Goal: Task Accomplishment & Management: Use online tool/utility

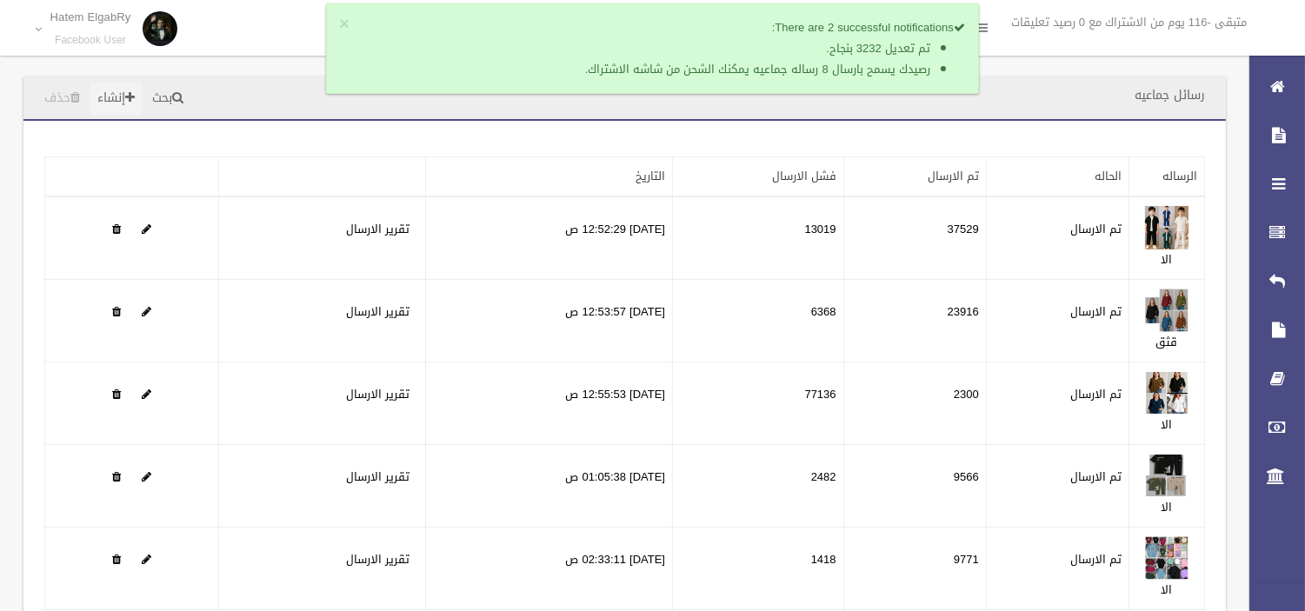
click at [111, 84] on link "إنشاء" at bounding box center [115, 99] width 51 height 32
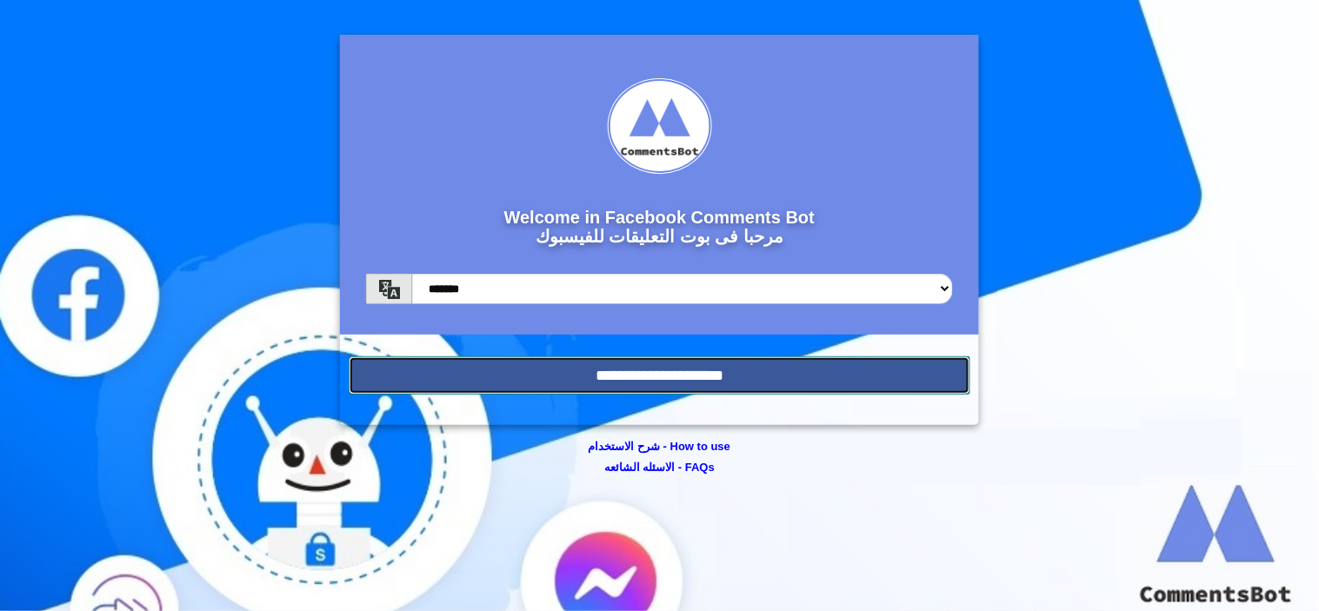
click at [626, 387] on input "**********" at bounding box center [660, 376] width 622 height 38
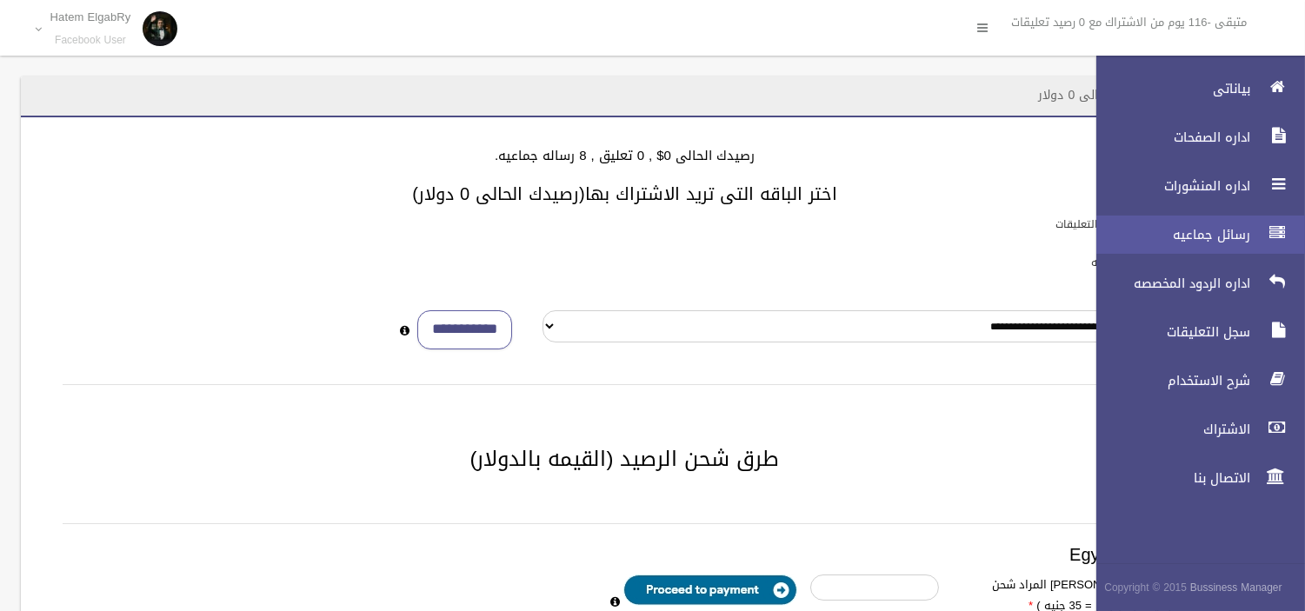
click at [1258, 238] on link "رسائل جماعيه" at bounding box center [1194, 235] width 224 height 38
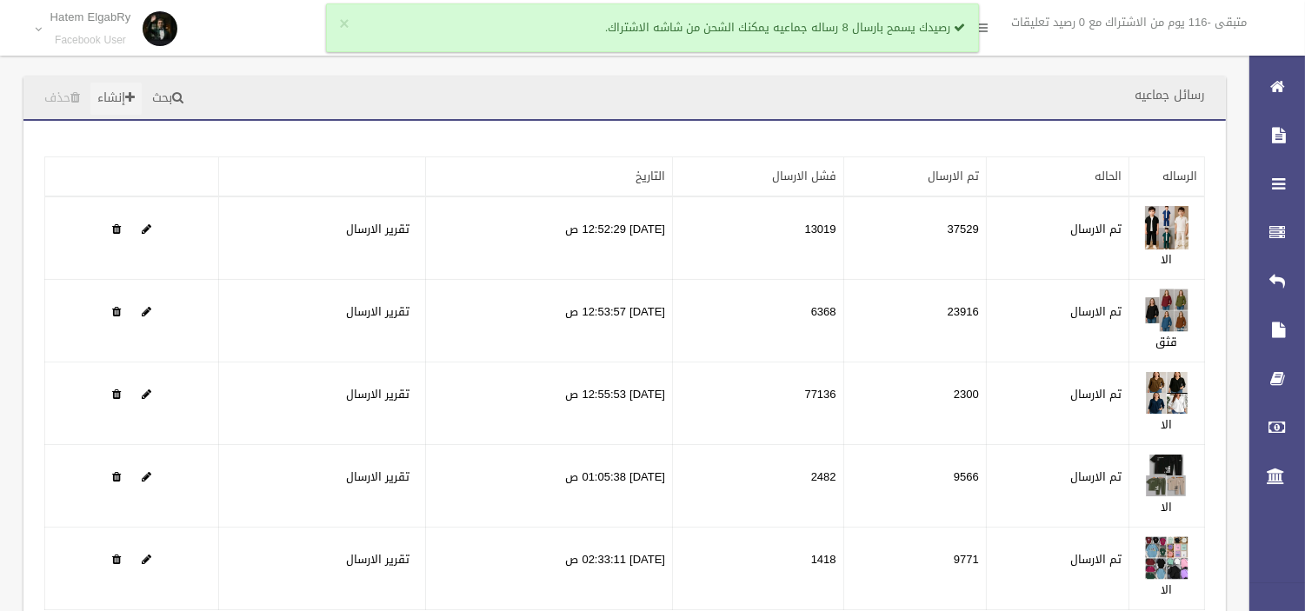
click at [131, 90] on link "إنشاء" at bounding box center [115, 99] width 51 height 32
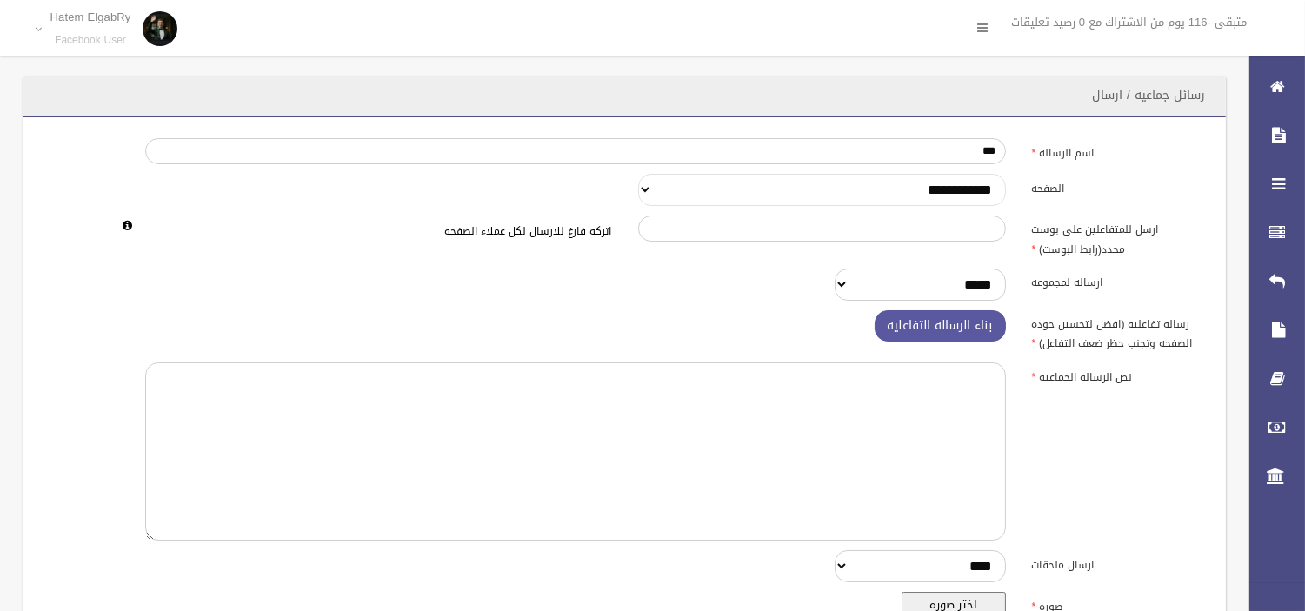
click at [818, 188] on select "**********" at bounding box center [822, 190] width 368 height 32
select select "******"
click at [638, 174] on select "**********" at bounding box center [822, 190] width 368 height 32
click at [827, 398] on textarea at bounding box center [575, 452] width 860 height 178
paste textarea "**********"
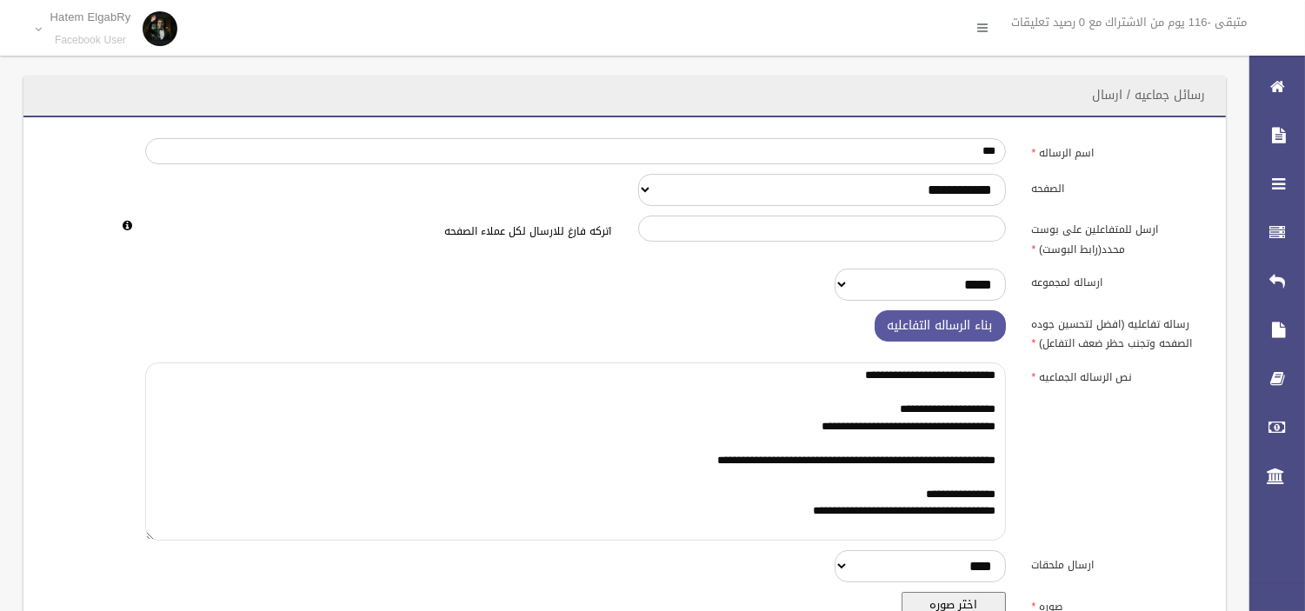
type textarea "**********"
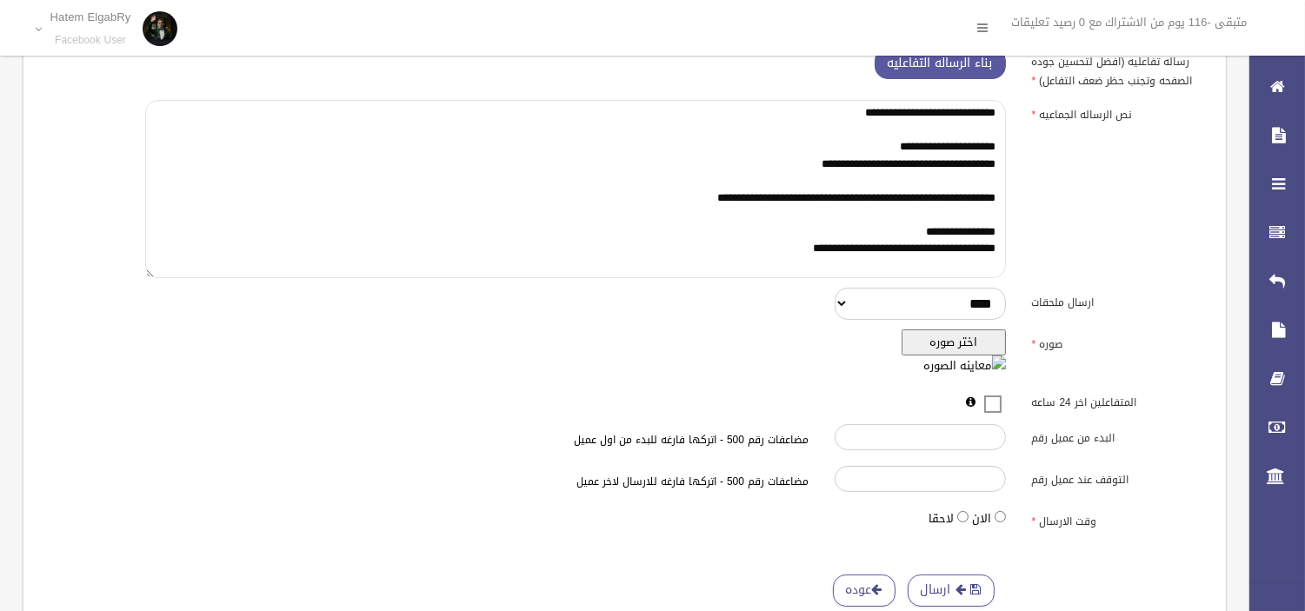
scroll to position [290, 0]
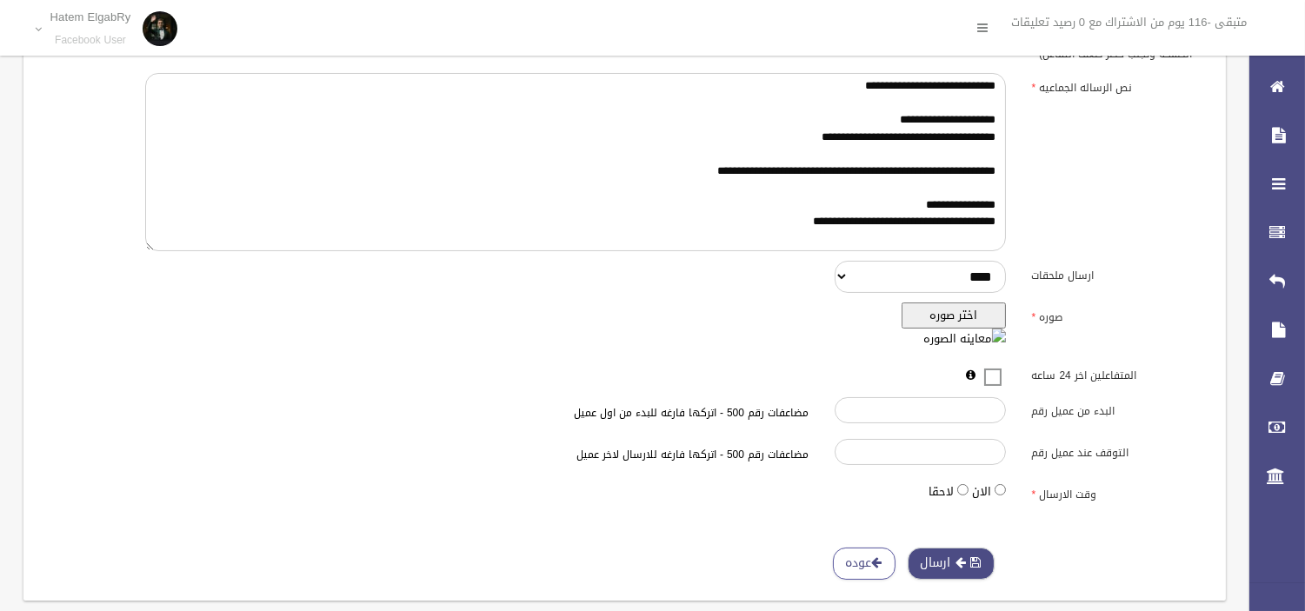
click at [972, 557] on span "button" at bounding box center [977, 563] width 10 height 12
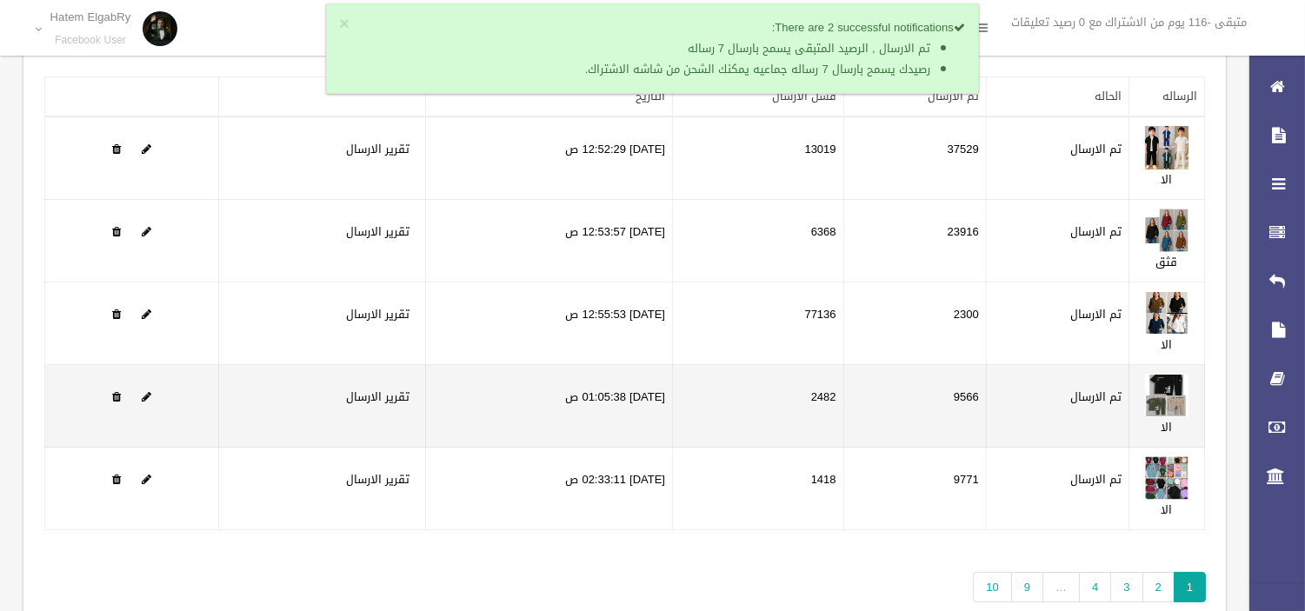
scroll to position [161, 0]
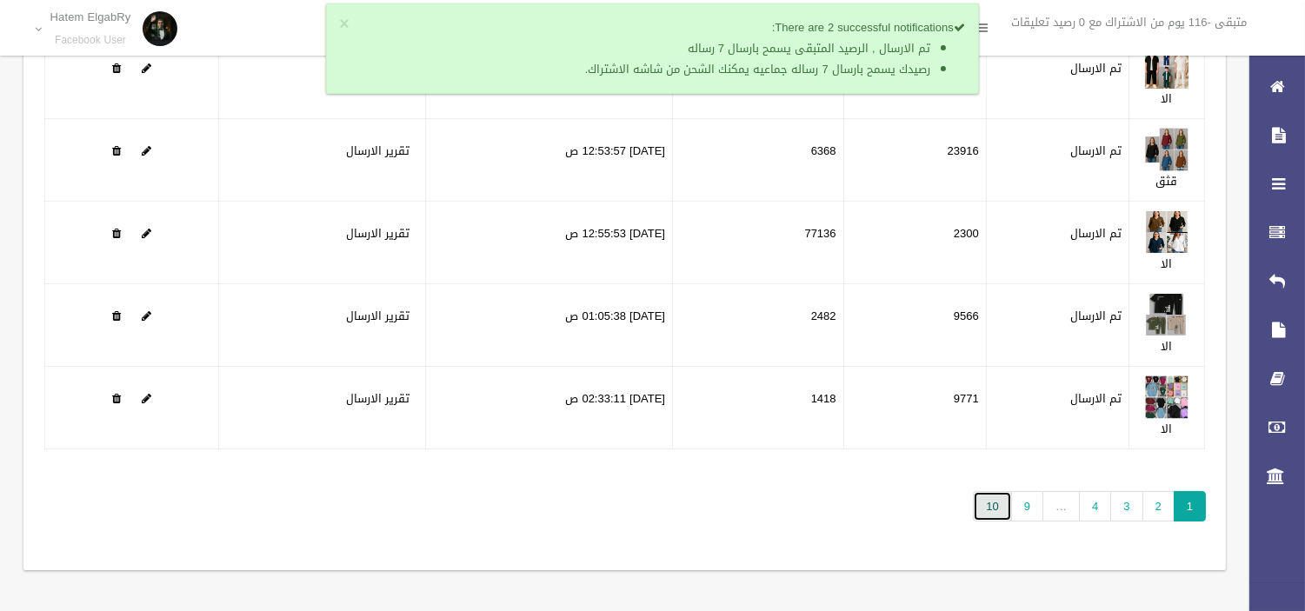
click at [992, 502] on link "10" at bounding box center [992, 506] width 38 height 30
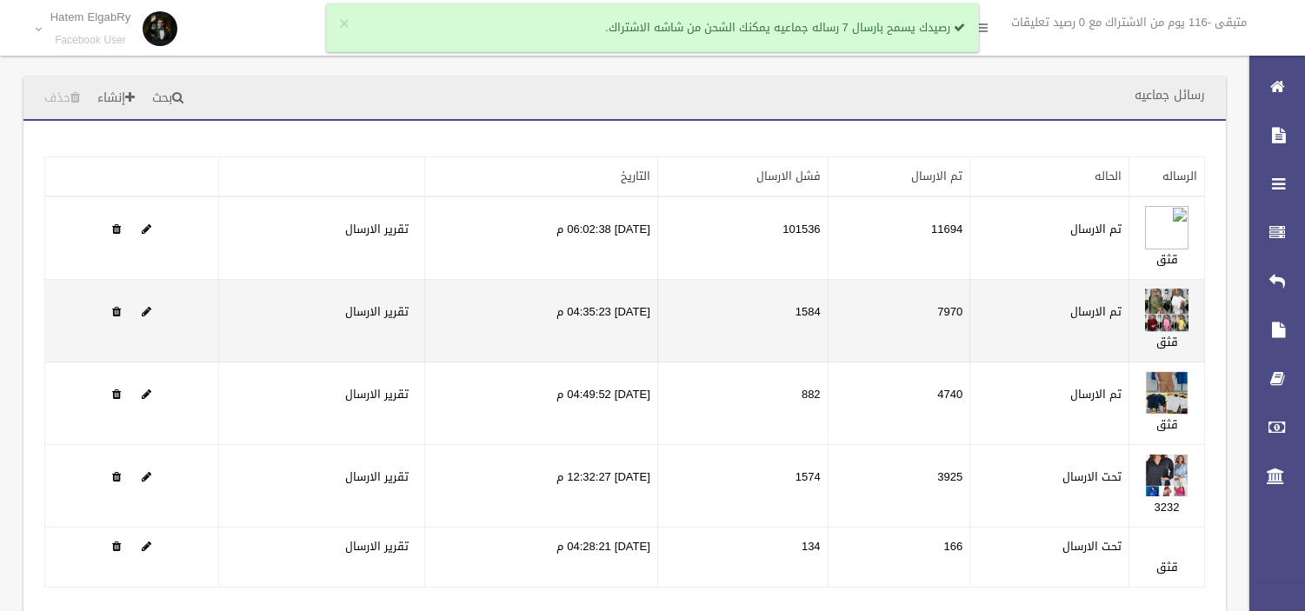
scroll to position [97, 0]
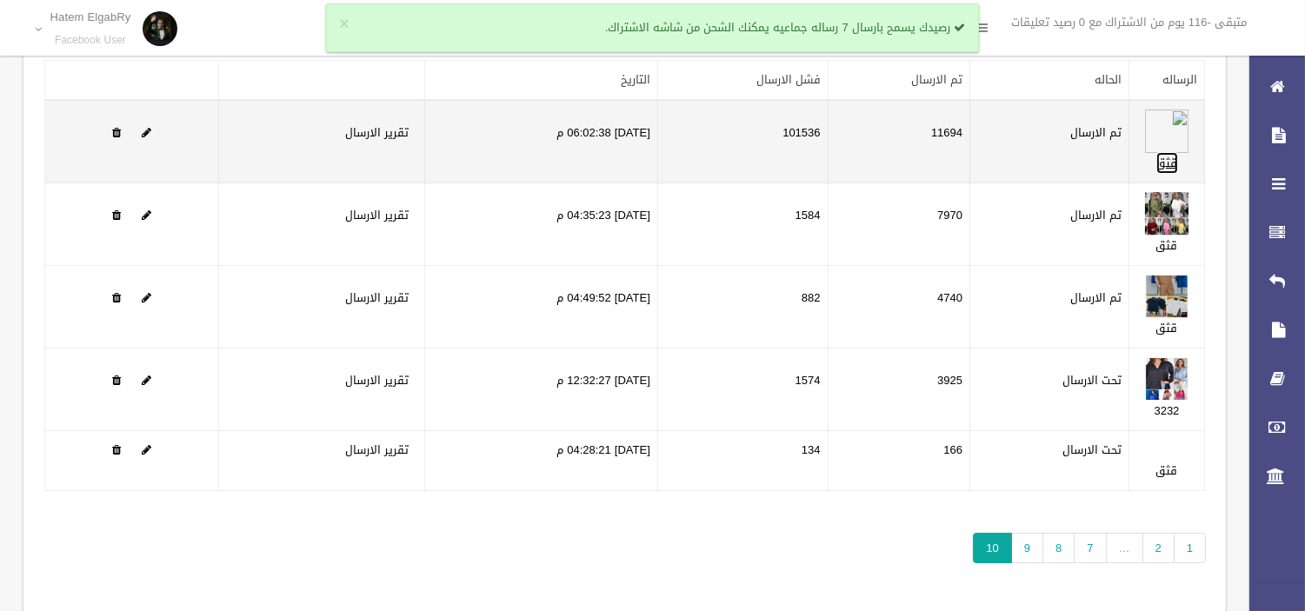
click at [1169, 164] on link "قثق" at bounding box center [1168, 163] width 22 height 22
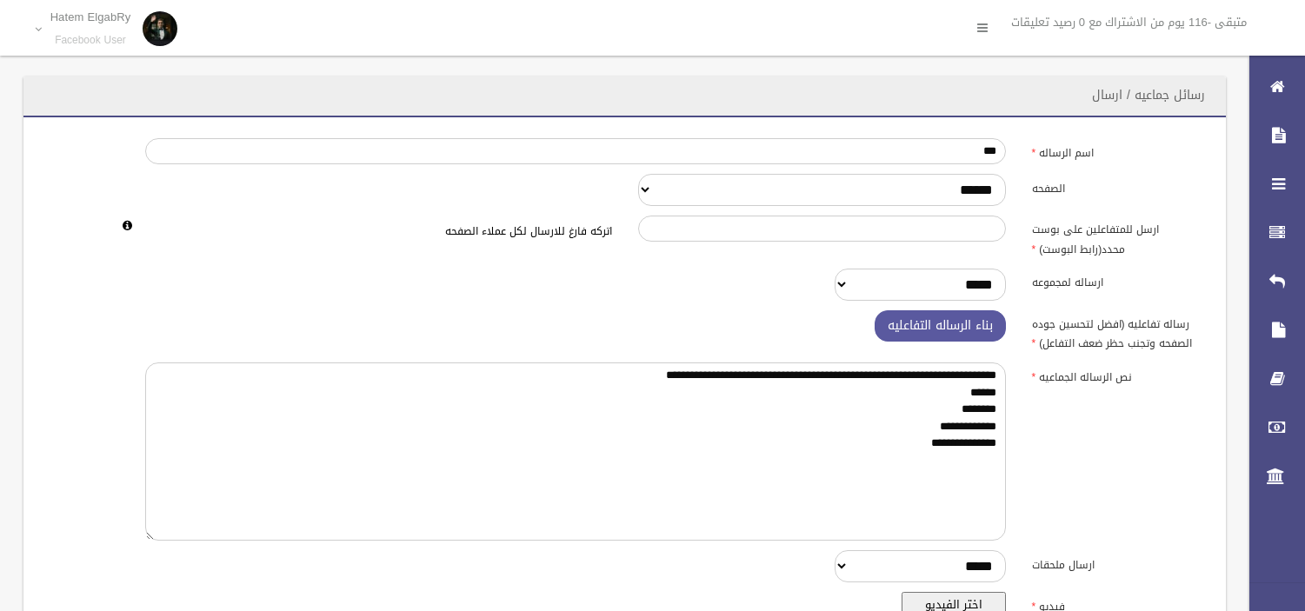
scroll to position [297, 0]
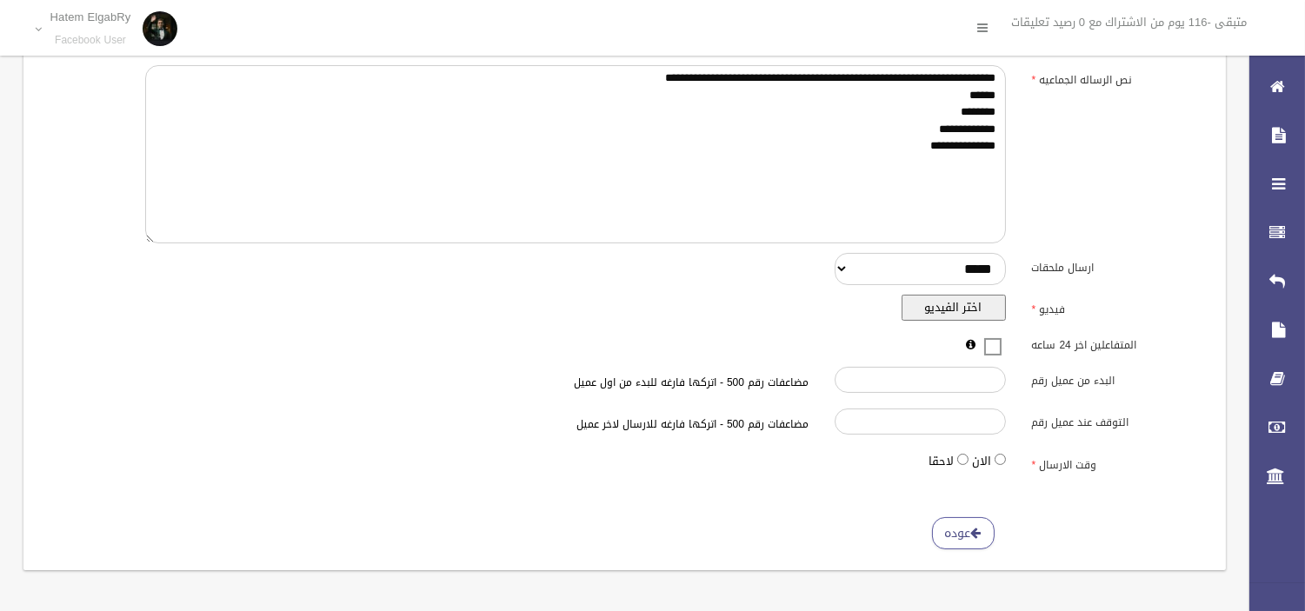
click at [962, 513] on div "عوده" at bounding box center [624, 507] width 1161 height 21
click at [965, 528] on link "عوده" at bounding box center [963, 533] width 63 height 32
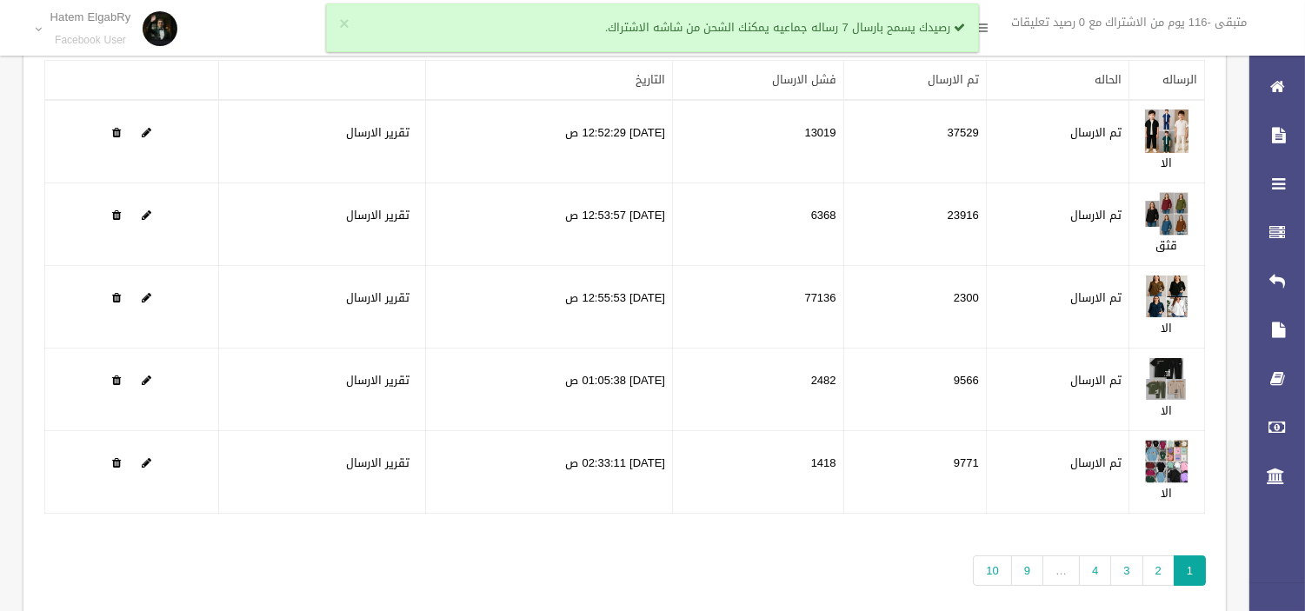
scroll to position [161, 0]
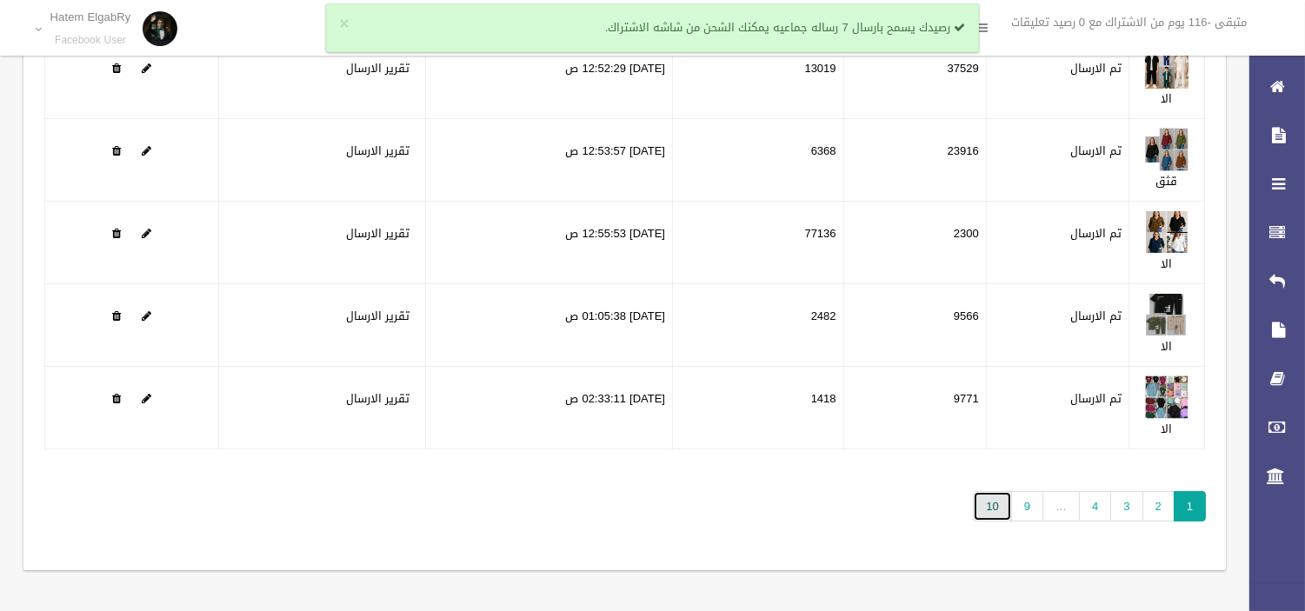
click at [985, 505] on link "10" at bounding box center [992, 506] width 38 height 30
click at [992, 494] on link "10" at bounding box center [992, 506] width 38 height 30
click at [998, 511] on link "10" at bounding box center [992, 506] width 38 height 30
click at [1020, 503] on link "9" at bounding box center [1028, 506] width 32 height 30
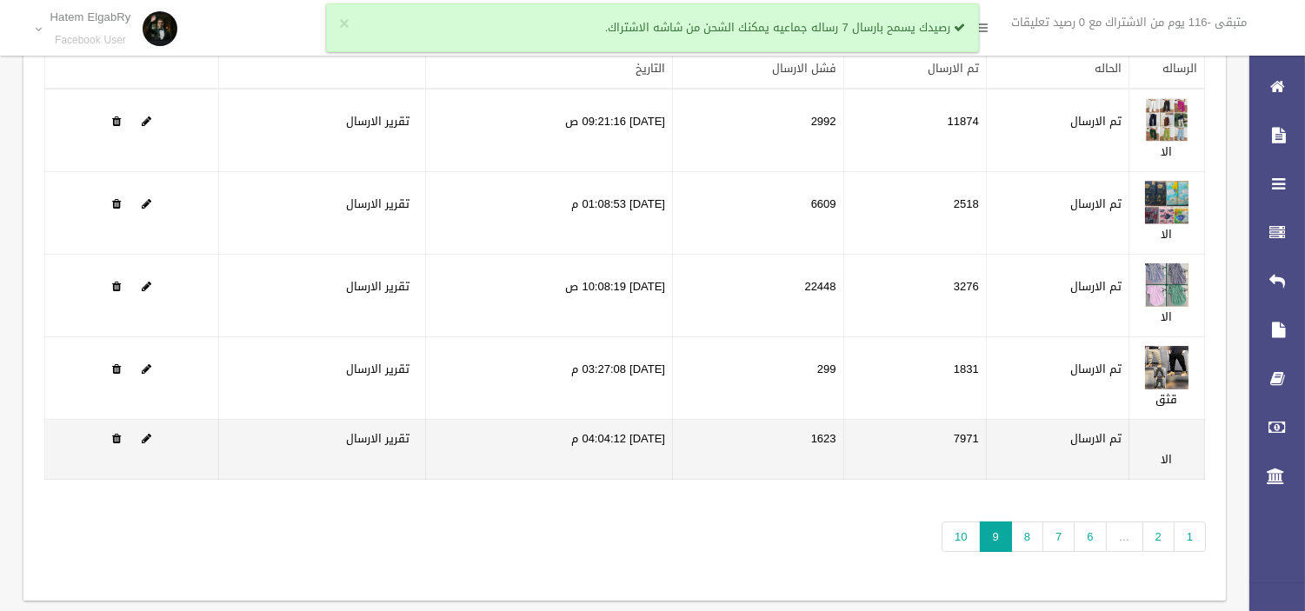
scroll to position [137, 0]
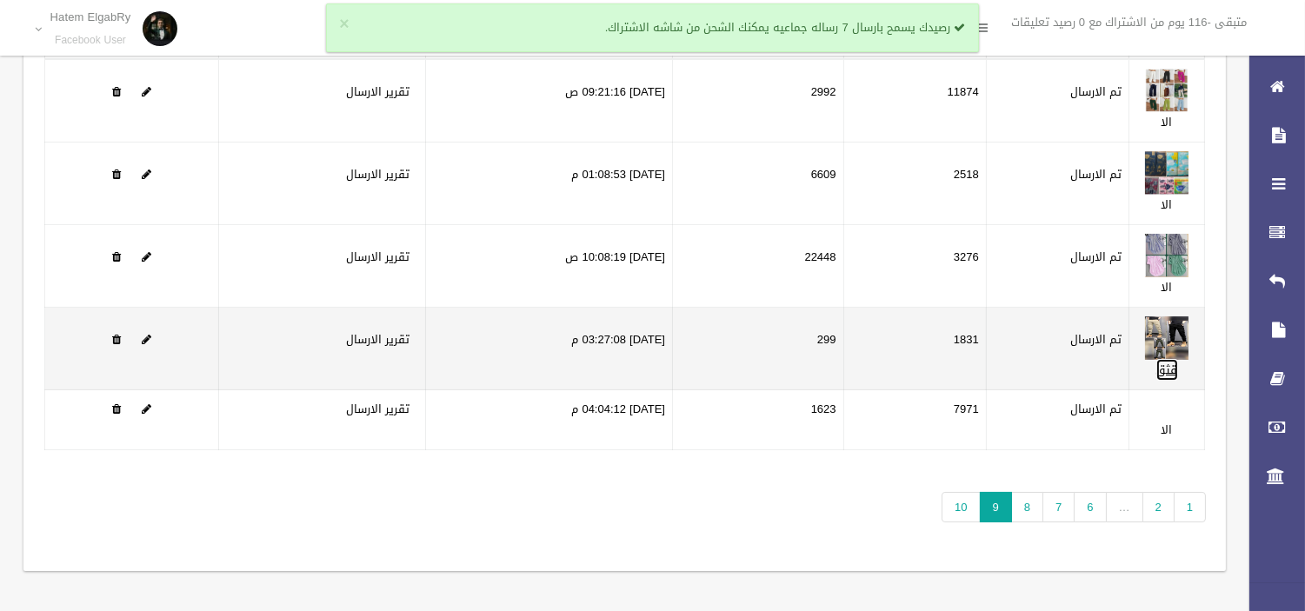
click at [1164, 376] on link "قثق" at bounding box center [1168, 370] width 22 height 22
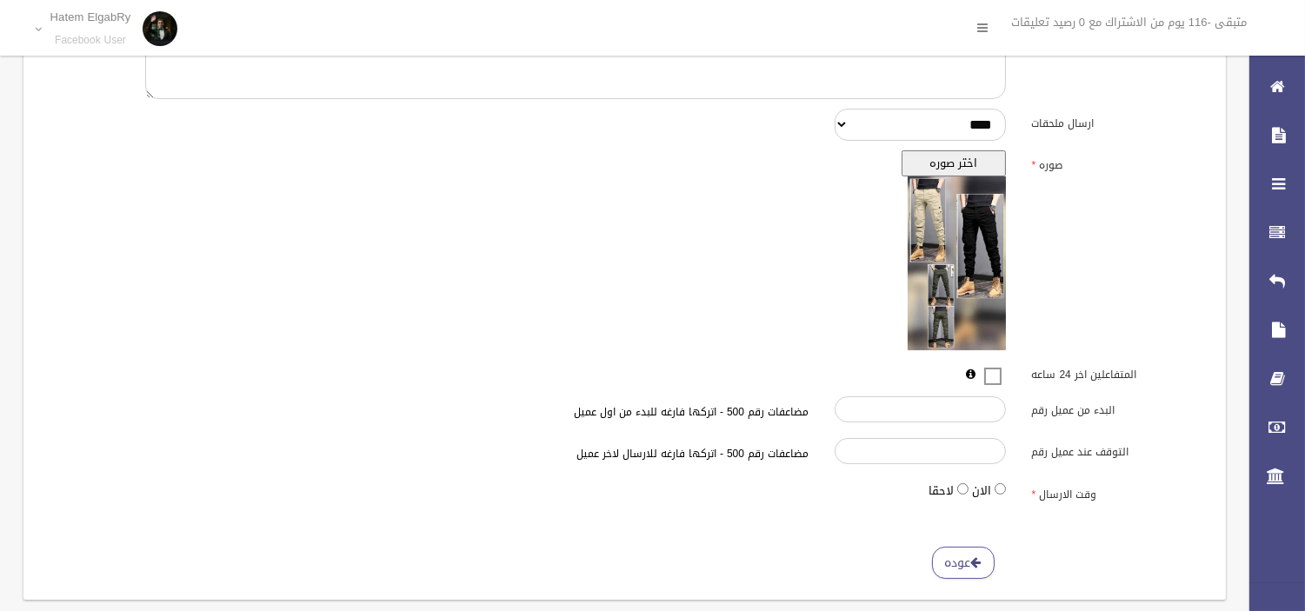
scroll to position [471, 0]
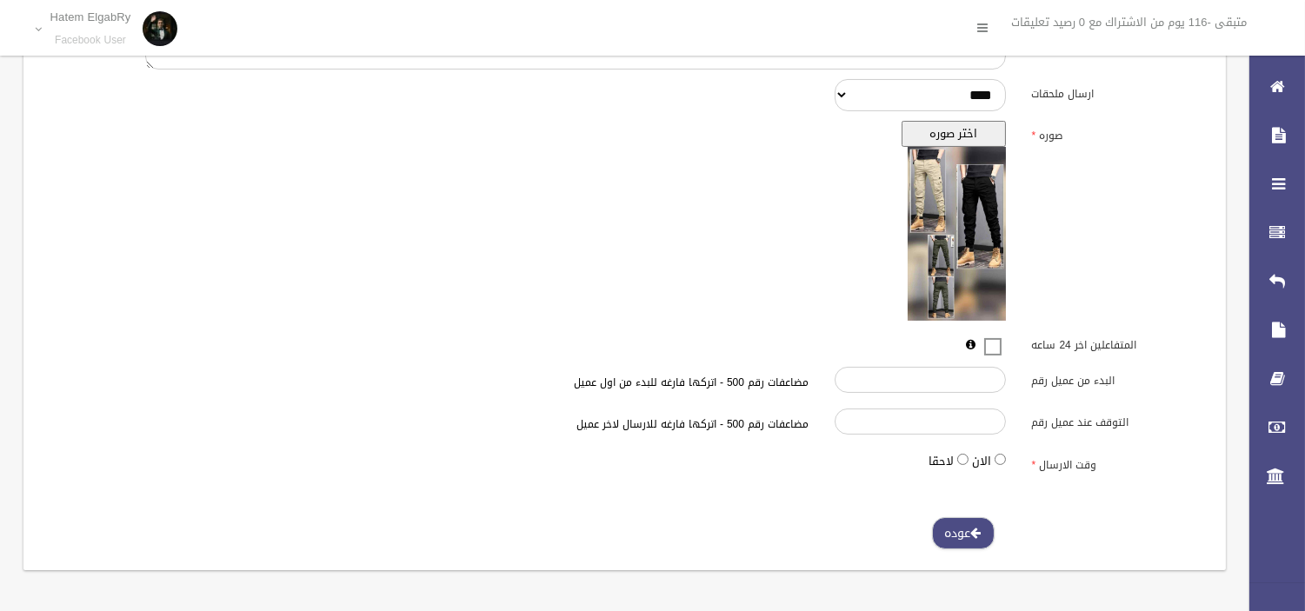
click at [974, 531] on span at bounding box center [977, 533] width 10 height 12
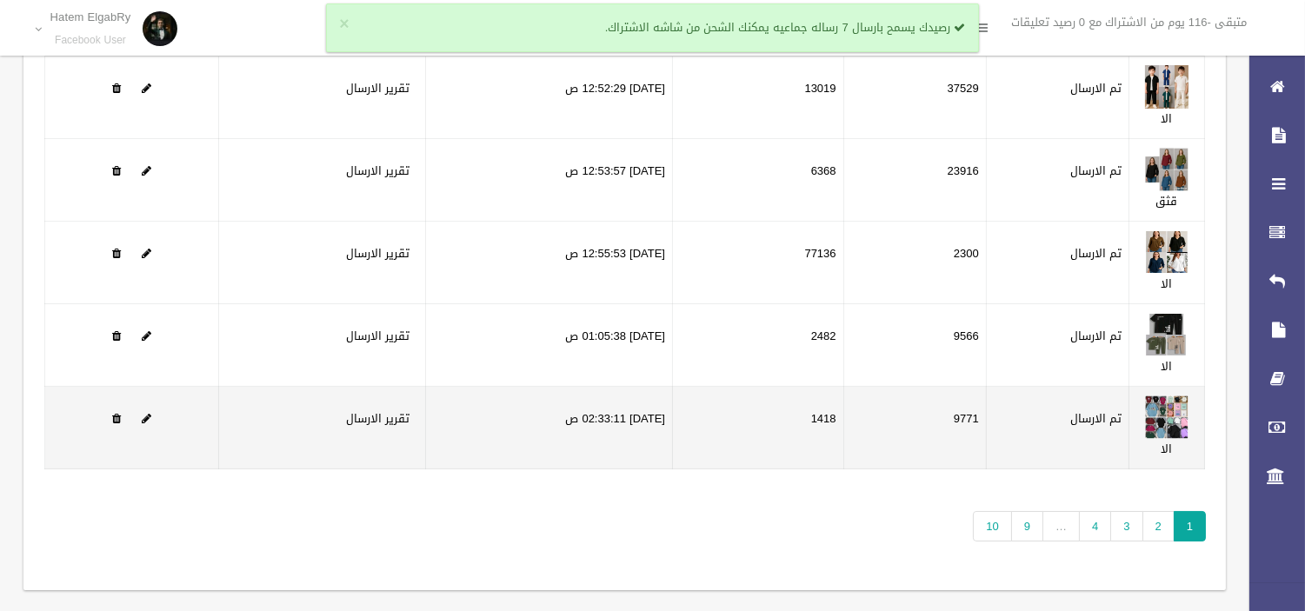
scroll to position [161, 0]
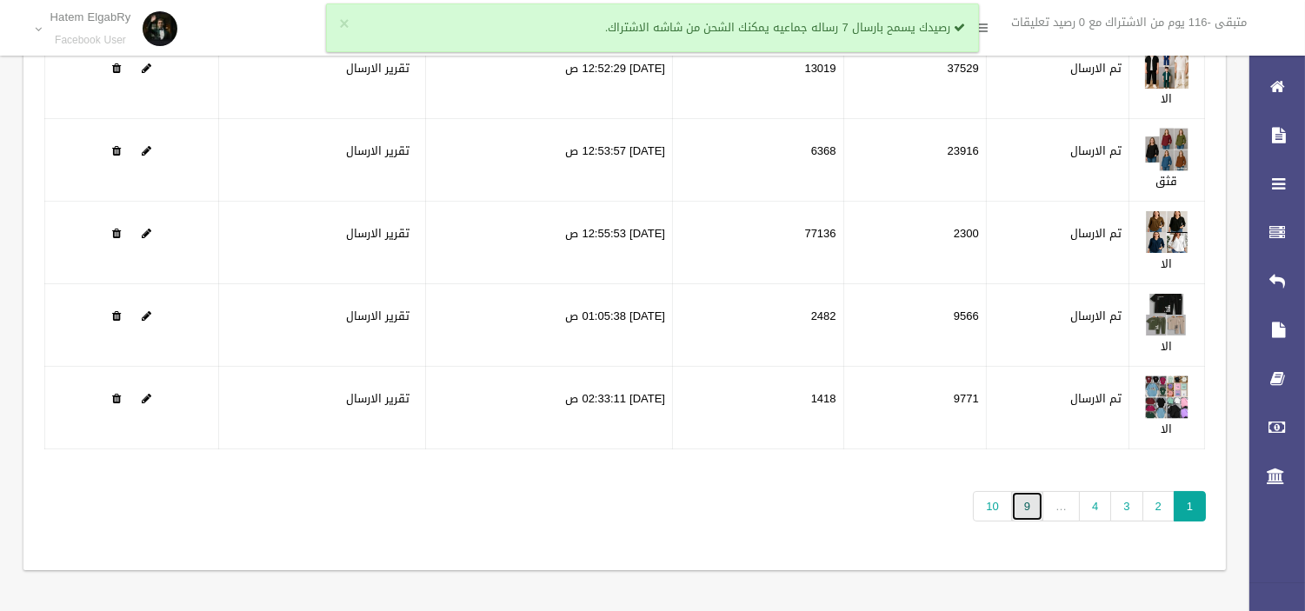
click at [1012, 502] on link "9" at bounding box center [1028, 506] width 32 height 30
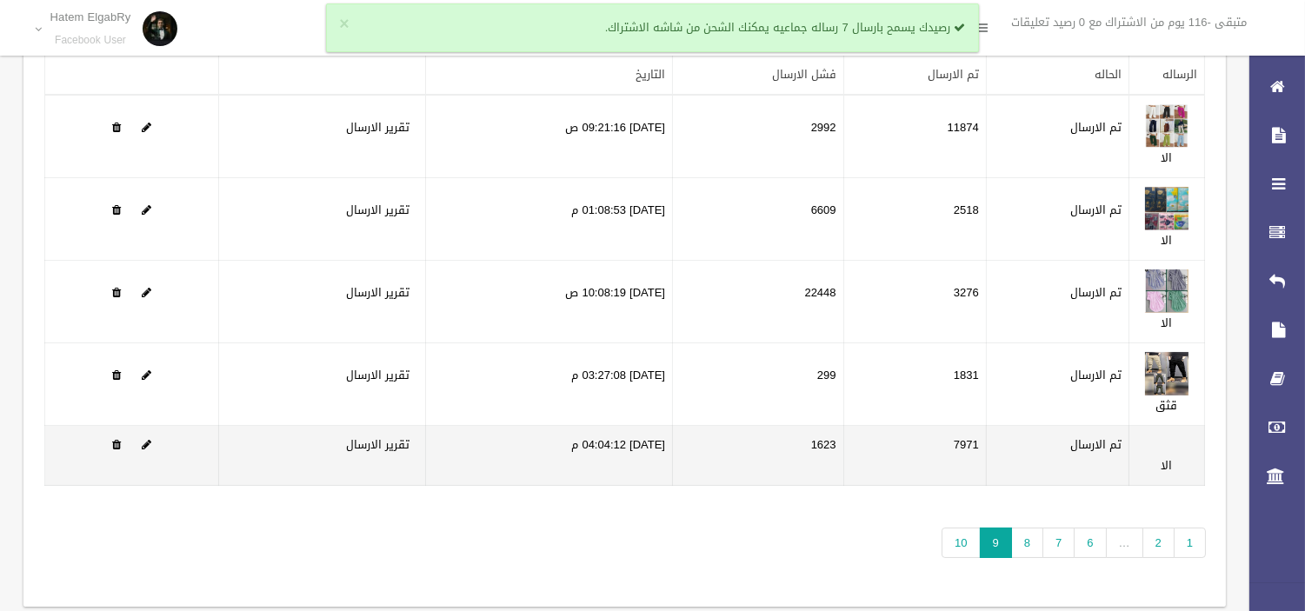
scroll to position [137, 0]
